Goal: Use online tool/utility: Utilize a website feature to perform a specific function

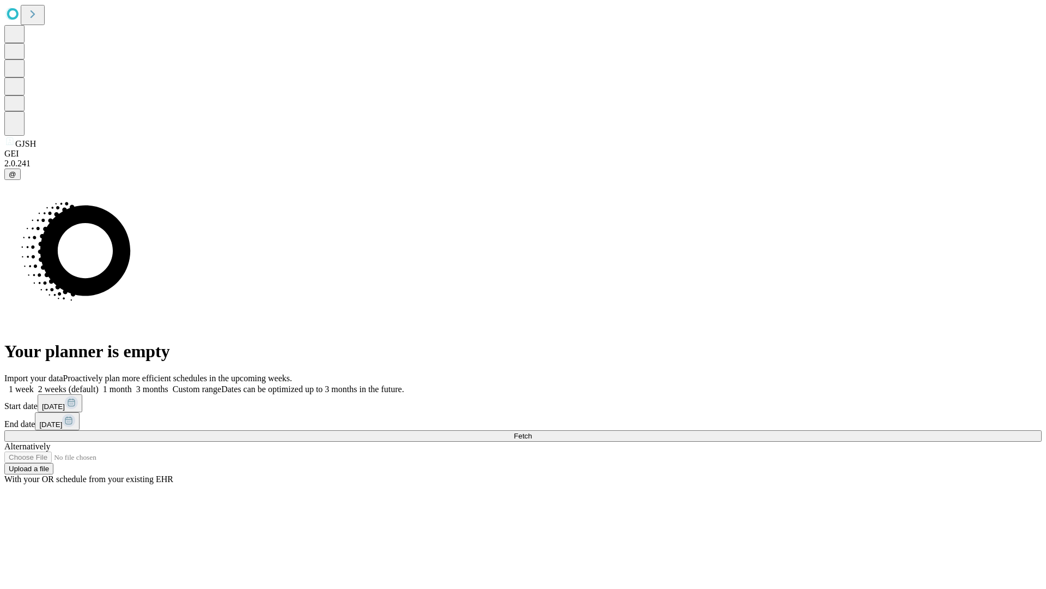
click at [532, 432] on span "Fetch" at bounding box center [523, 436] width 18 height 8
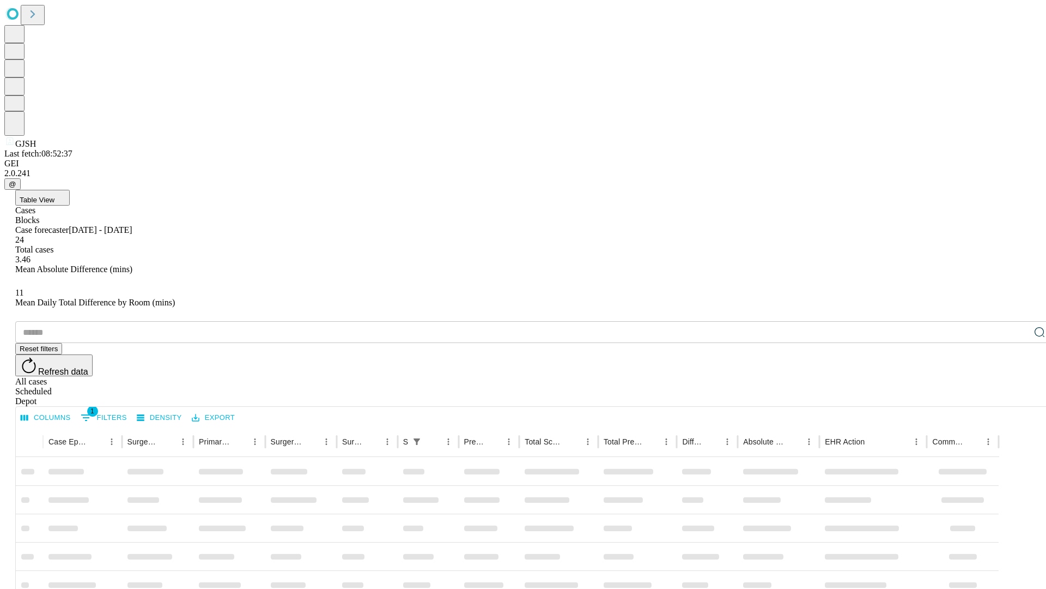
click at [54, 196] on span "Table View" at bounding box center [37, 200] width 35 height 8
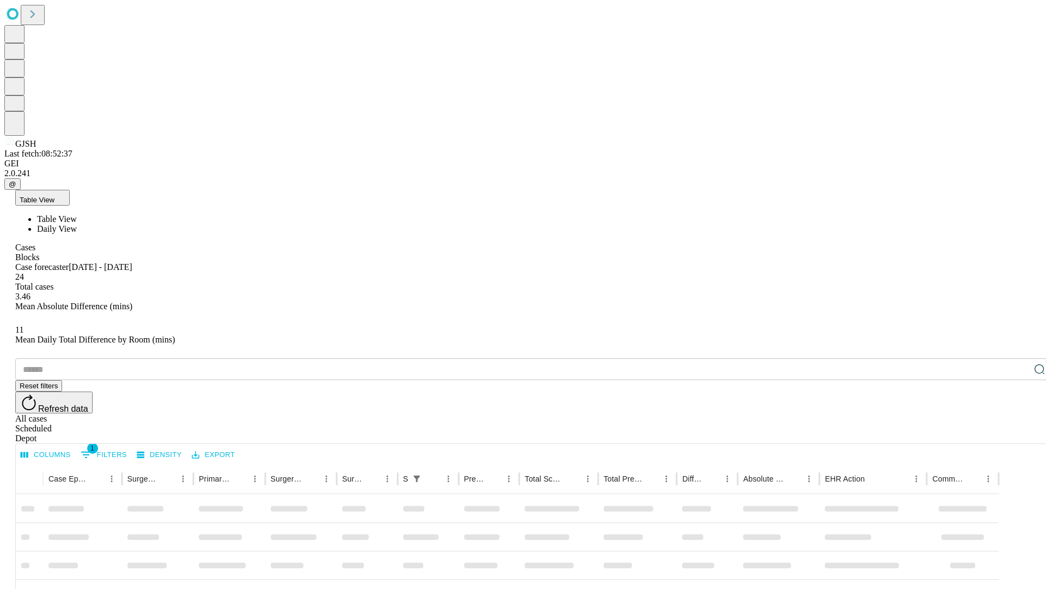
click at [77, 224] on span "Daily View" at bounding box center [57, 228] width 40 height 9
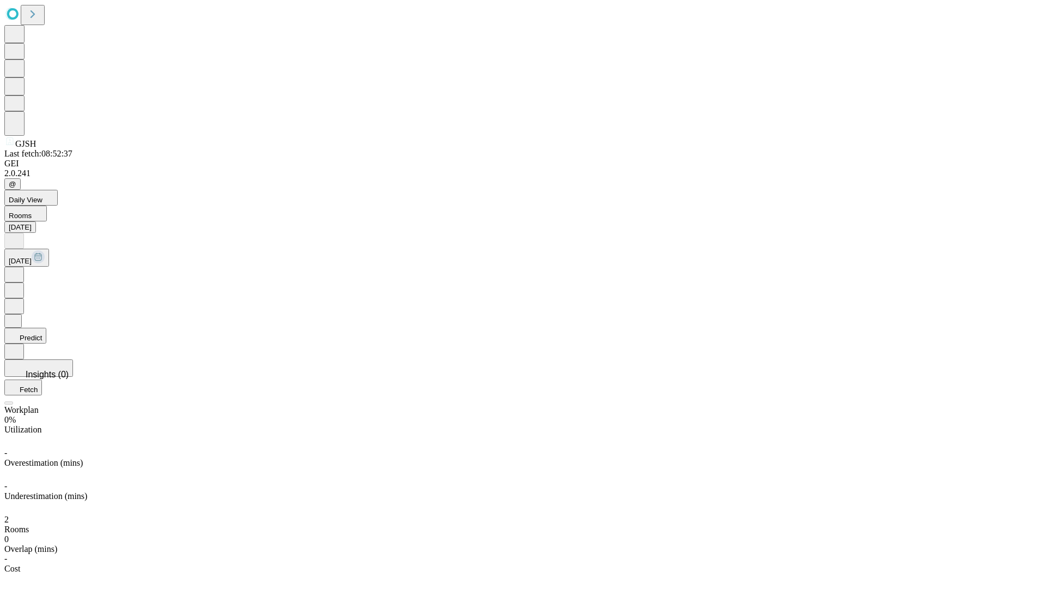
click at [46, 328] on button "Predict" at bounding box center [25, 336] width 42 height 16
